Goal: Information Seeking & Learning: Learn about a topic

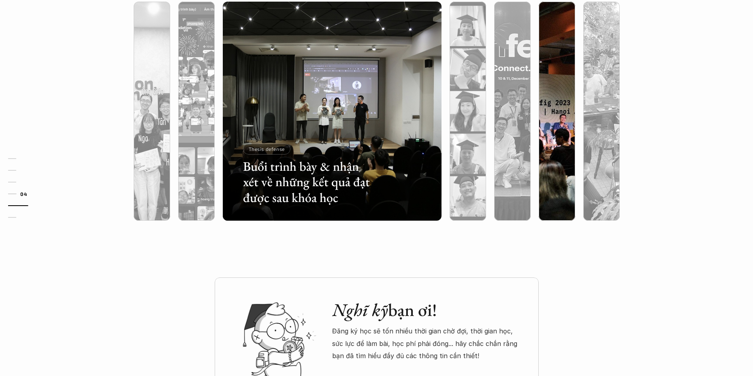
scroll to position [2593, 0]
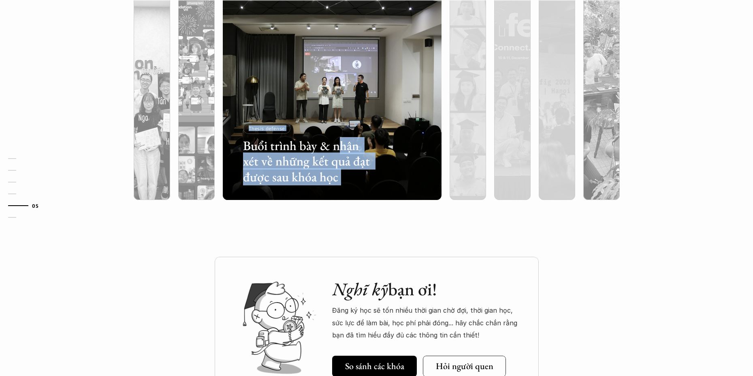
drag, startPoint x: 539, startPoint y: 149, endPoint x: 321, endPoint y: 149, distance: 218.0
click at [323, 149] on div "Buổi trình bày & nhận xét về những kết quả đạt được sau khóa học Thesis defense" at bounding box center [376, 90] width 527 height 251
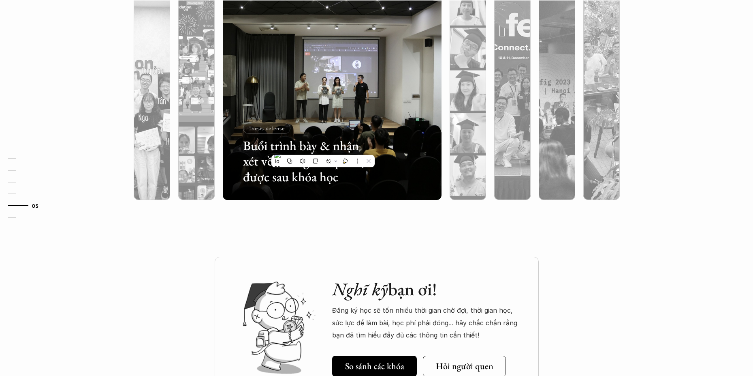
click at [703, 189] on div "Lớp học trông thế nào? Ngoài lớp học Online và Offline, các học viên cũng thườn…" at bounding box center [376, 58] width 753 height 398
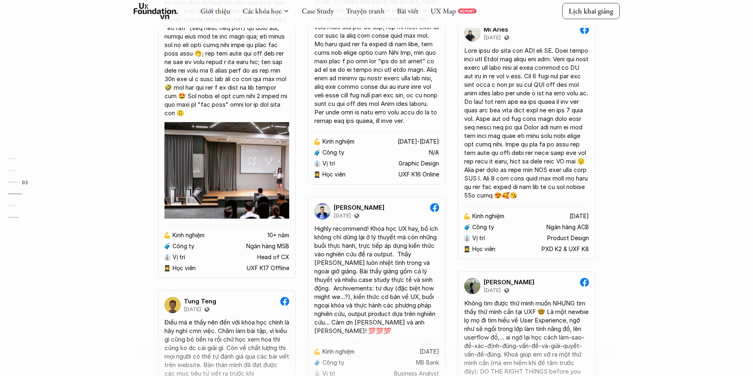
scroll to position [0, 0]
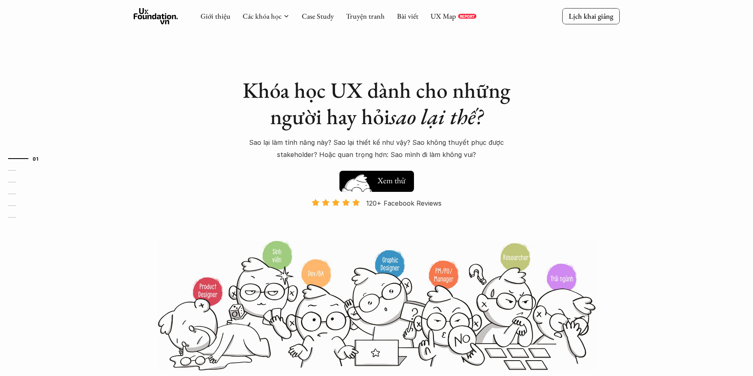
click at [378, 179] on img at bounding box center [356, 192] width 43 height 37
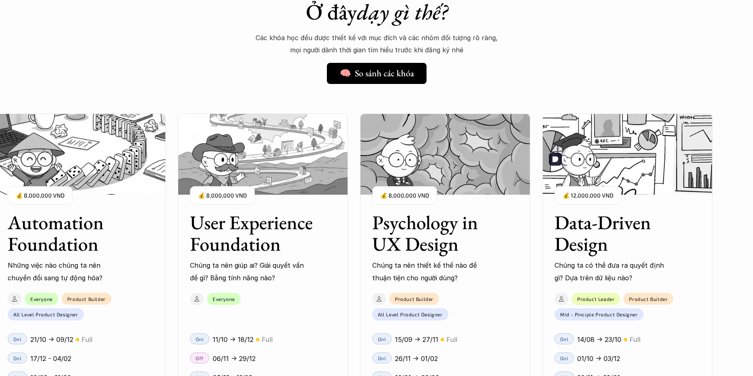
scroll to position [736, 0]
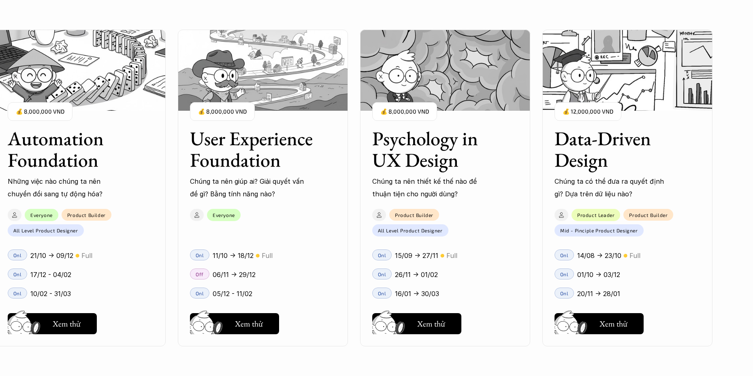
click at [112, 366] on div "User Interface Foundation Digital product đúng quy chuẩn được thiết kế thế nào?…" at bounding box center [262, 188] width 899 height 376
click at [68, 332] on div "01 02 03 04 05 06" at bounding box center [40, 188] width 81 height 376
click at [69, 328] on div "01 02 03 04 05 06" at bounding box center [40, 188] width 81 height 376
click at [75, 320] on div "01 02 03 04 05 06" at bounding box center [40, 188] width 81 height 376
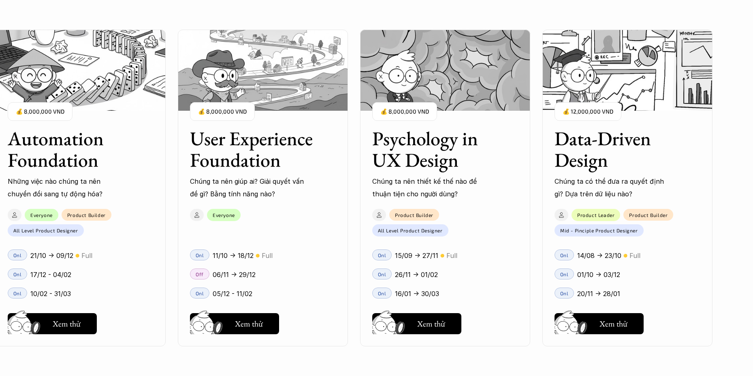
click at [55, 325] on div "01 02 03 04 05 06" at bounding box center [40, 188] width 81 height 376
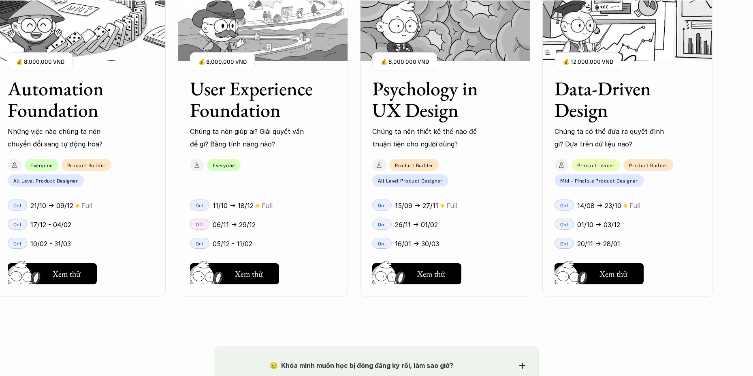
scroll to position [1101, 0]
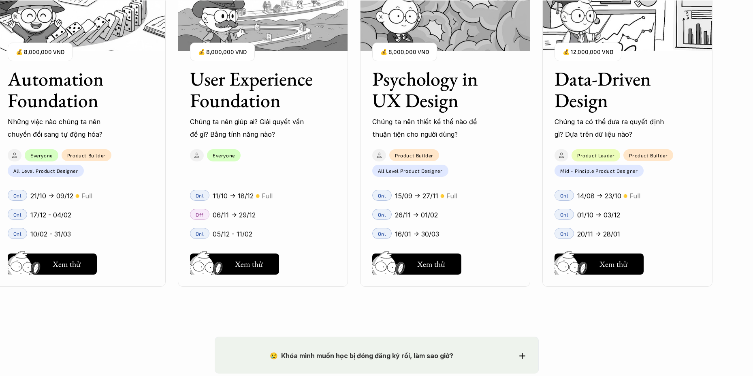
click at [55, 266] on div "01 02 03 04 05 06" at bounding box center [40, 188] width 81 height 376
click at [402, 263] on img at bounding box center [389, 275] width 43 height 37
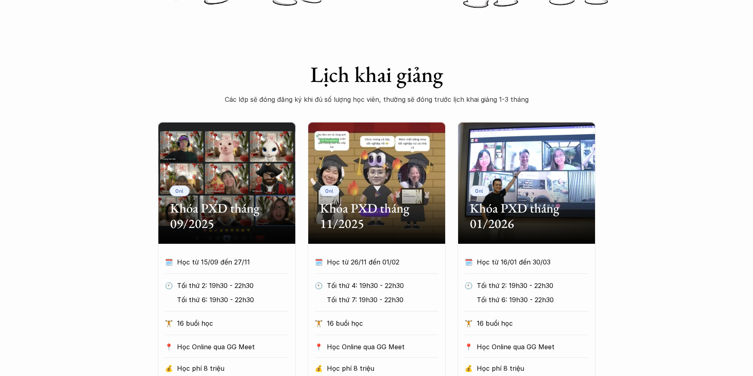
scroll to position [284, 0]
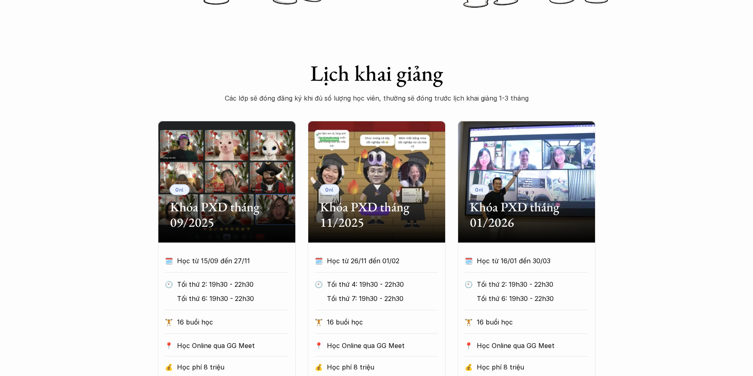
click at [192, 197] on div "Onl Khóa PXD tháng 09/2025" at bounding box center [227, 182] width 138 height 122
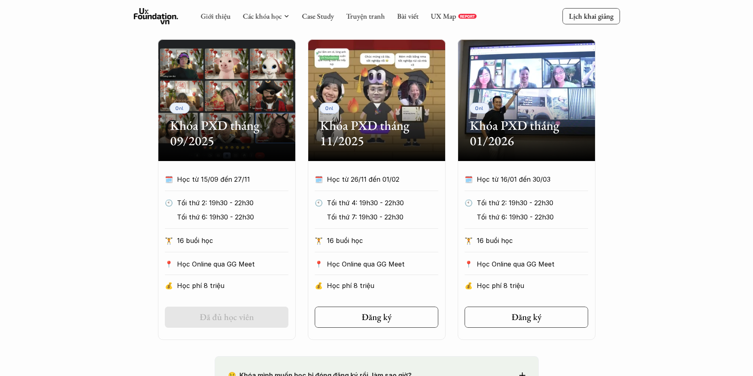
scroll to position [365, 0]
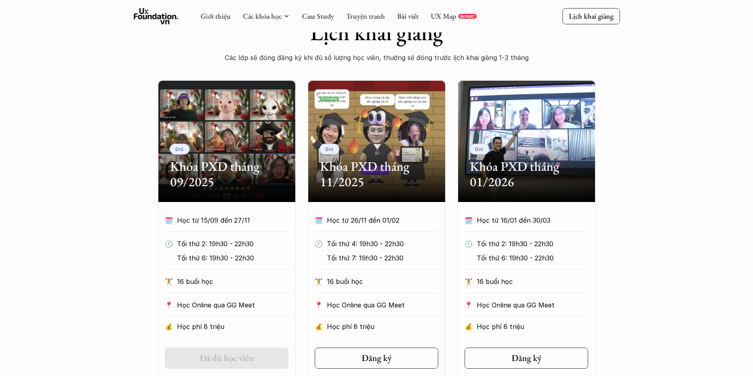
click at [170, 150] on div "Onl" at bounding box center [180, 148] width 20 height 11
click at [183, 149] on p "Onl" at bounding box center [179, 149] width 9 height 6
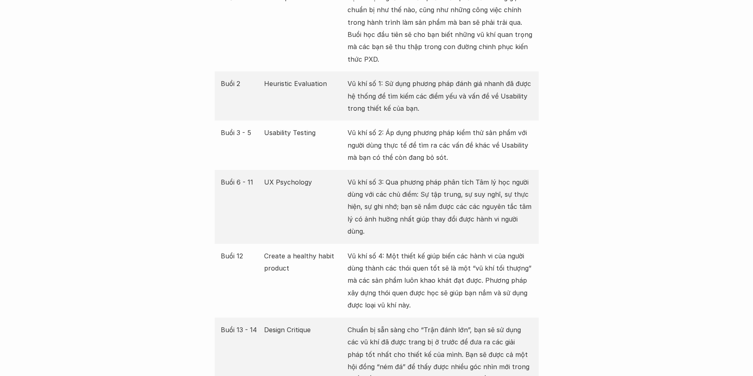
scroll to position [1499, 0]
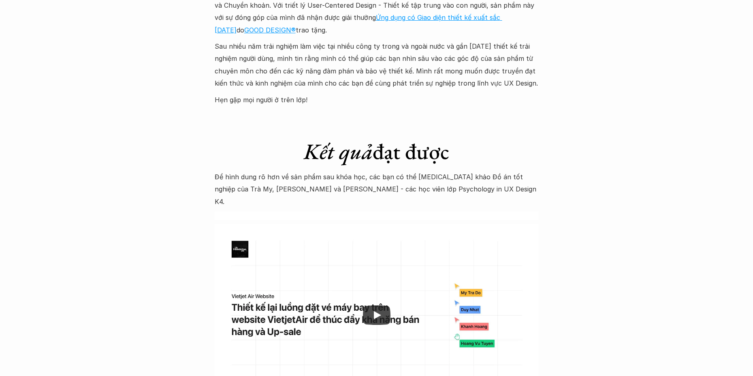
scroll to position [2350, 0]
click at [357, 275] on div at bounding box center [377, 314] width 324 height 182
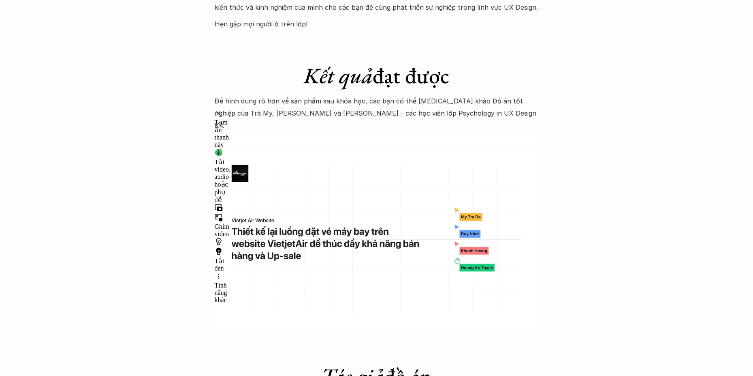
scroll to position [2471, 0]
